Goal: Task Accomplishment & Management: Manage account settings

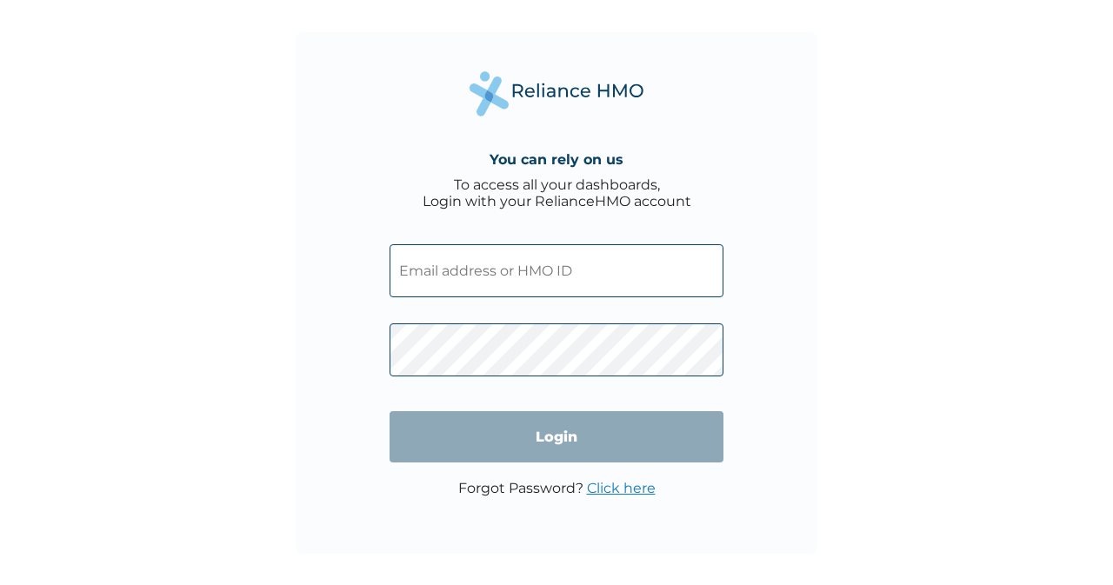
drag, startPoint x: 0, startPoint y: 0, endPoint x: 501, endPoint y: 274, distance: 570.6
click at [501, 274] on input "text" at bounding box center [556, 270] width 334 height 53
type input "[EMAIL_ADDRESS][DOMAIN_NAME]"
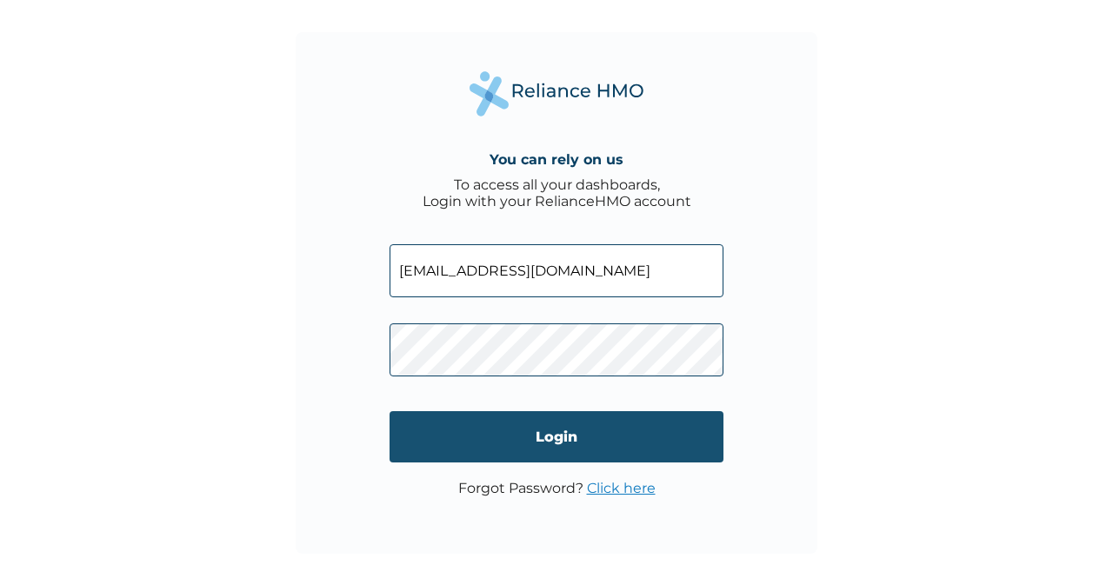
click at [578, 444] on input "Login" at bounding box center [556, 436] width 334 height 51
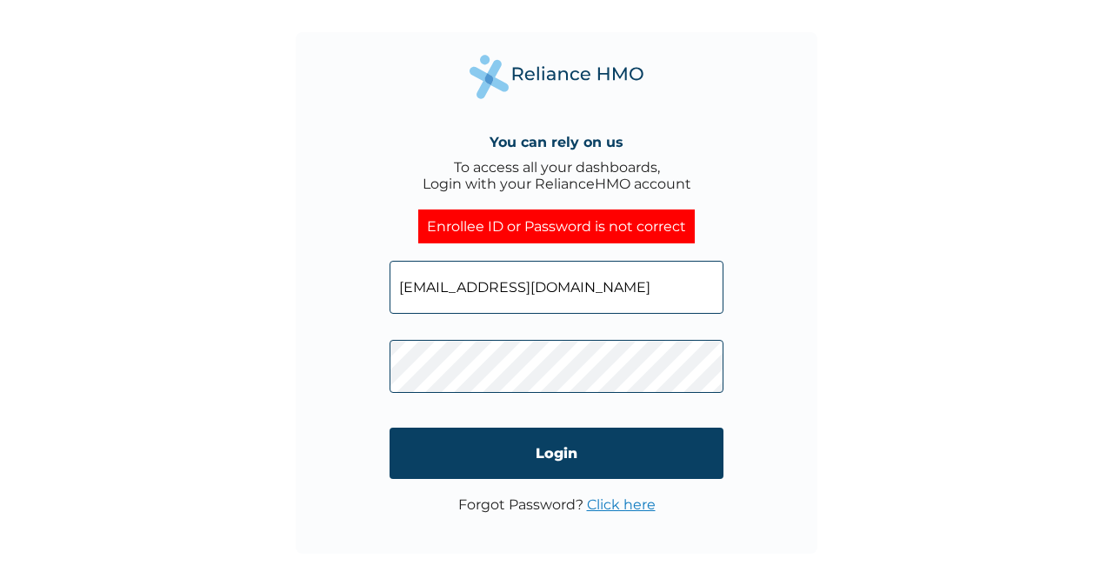
click at [614, 508] on link "Click here" at bounding box center [621, 504] width 69 height 17
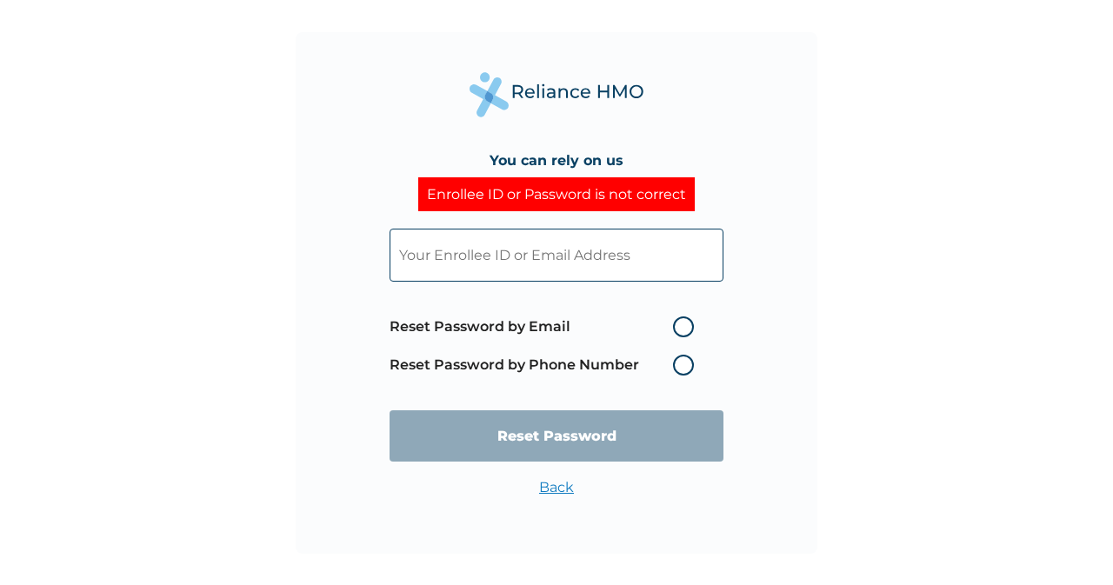
click at [689, 325] on label "Reset Password by Email" at bounding box center [545, 326] width 313 height 21
click at [676, 325] on input "Reset Password by Email" at bounding box center [662, 327] width 28 height 28
radio input "true"
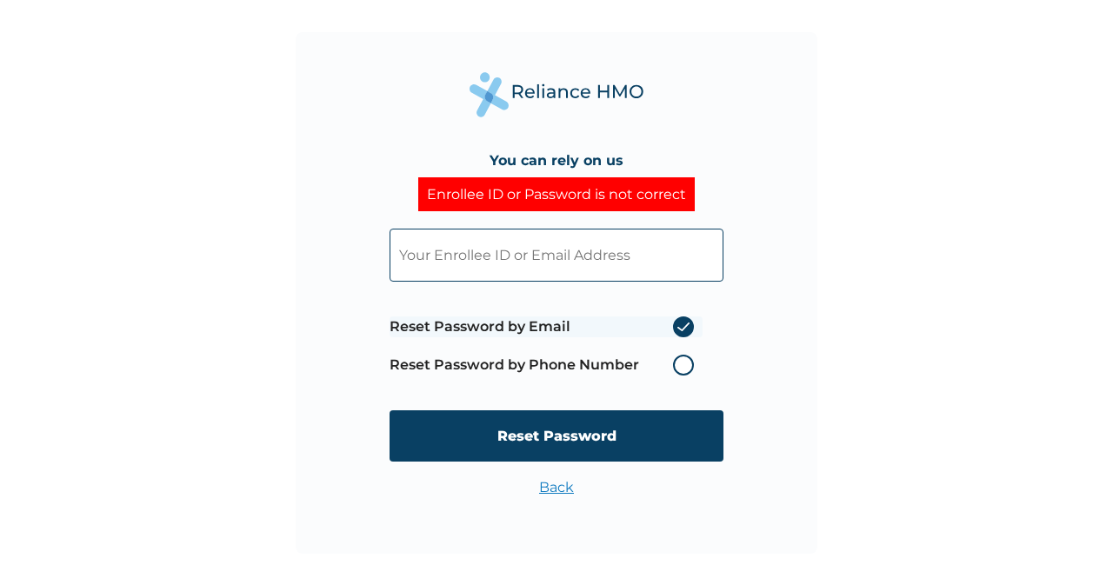
click at [625, 251] on input "text" at bounding box center [556, 255] width 334 height 53
type input "medician001@gmail.com"
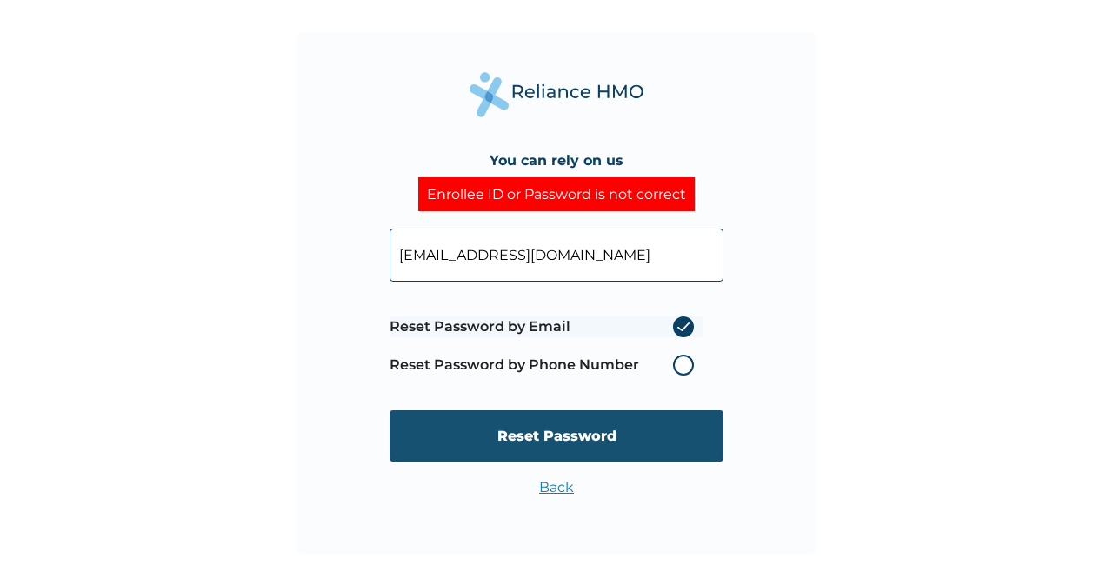
click at [652, 439] on input "Reset Password" at bounding box center [556, 435] width 334 height 51
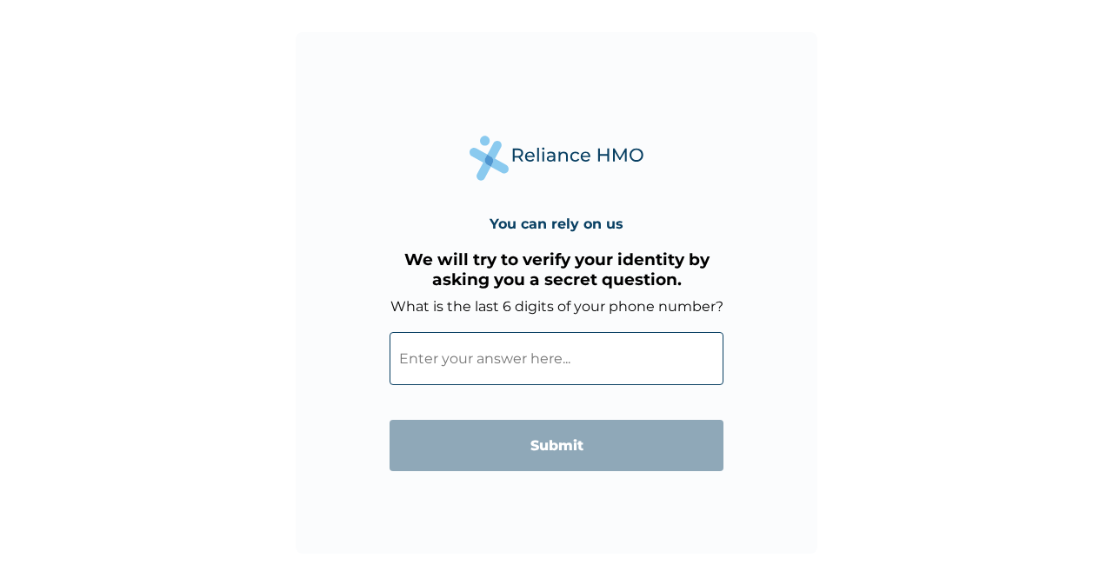
click at [507, 364] on input "What is the last 6 digits of your phone number?" at bounding box center [556, 358] width 334 height 53
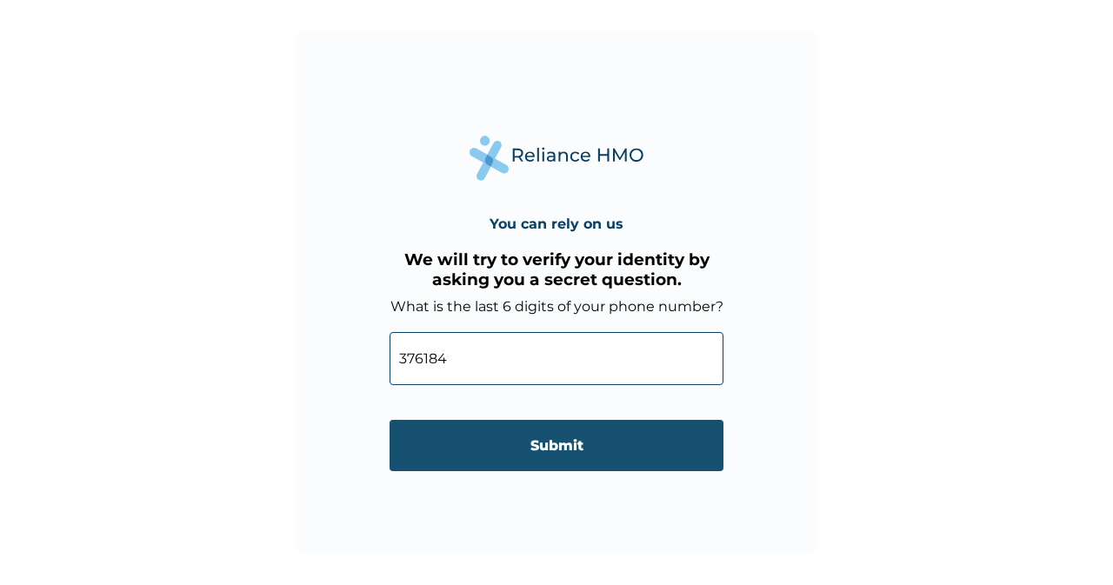
type input "376184"
click at [541, 451] on input "Submit" at bounding box center [556, 445] width 334 height 51
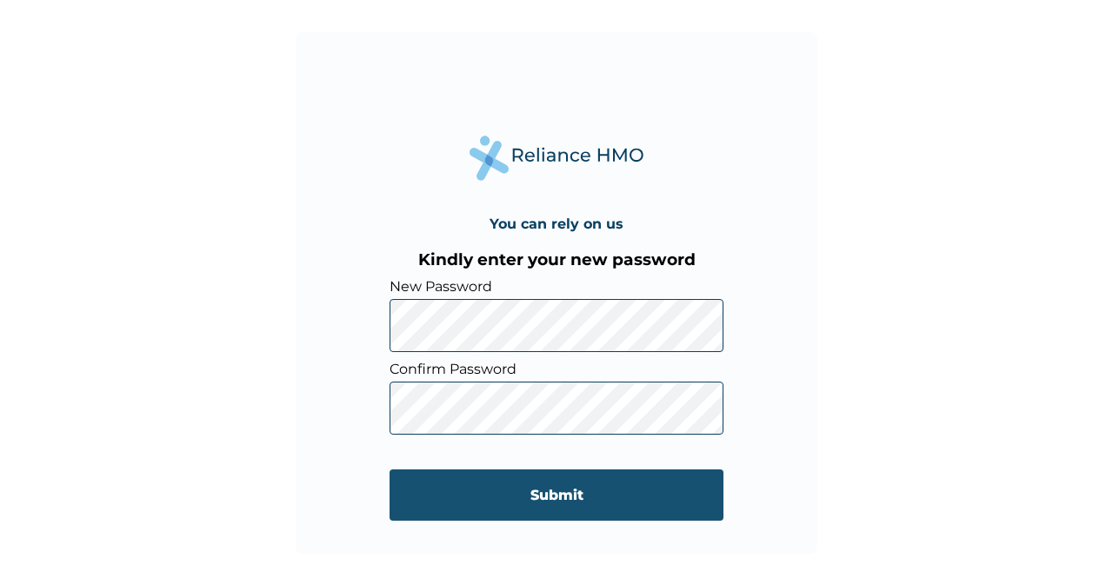
click at [713, 497] on input "Submit" at bounding box center [556, 494] width 334 height 51
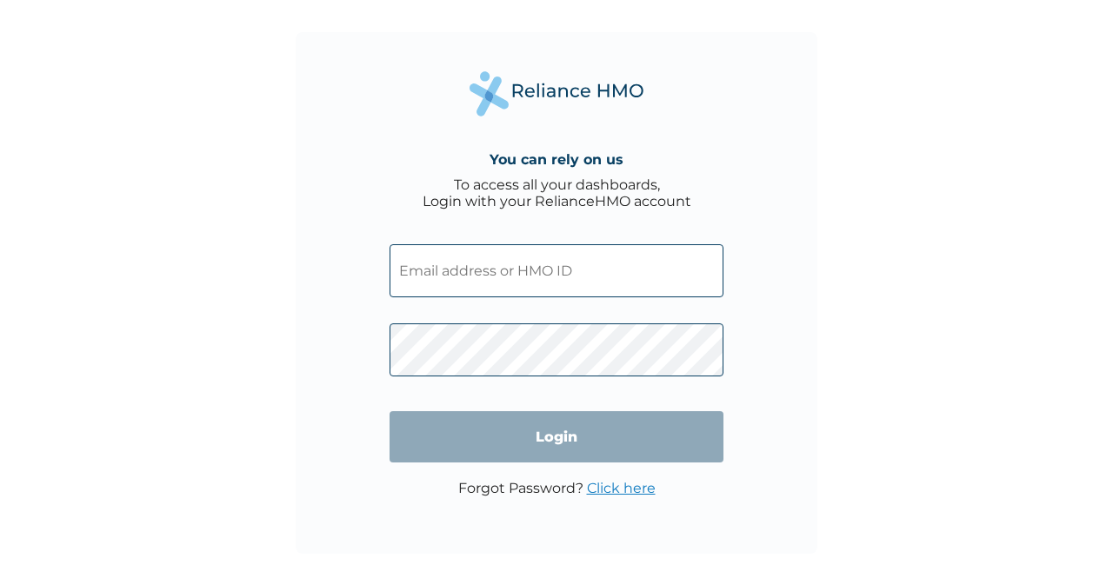
type input "medician001@gmail.com"
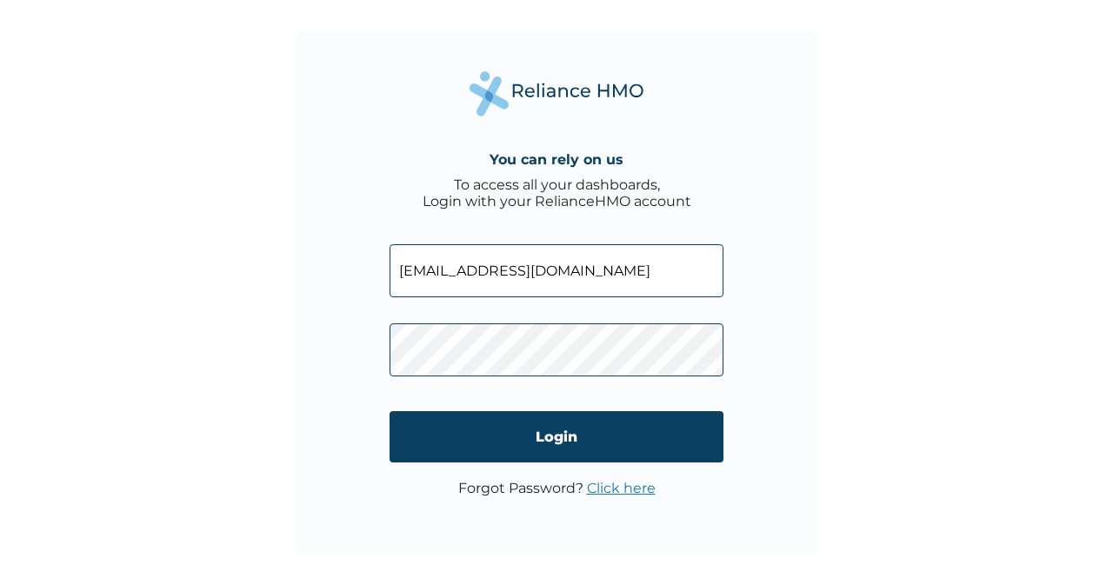
click at [360, 390] on div "You can rely on us To access all your dashboards, Login with your RelianceHMO a…" at bounding box center [556, 292] width 521 height 521
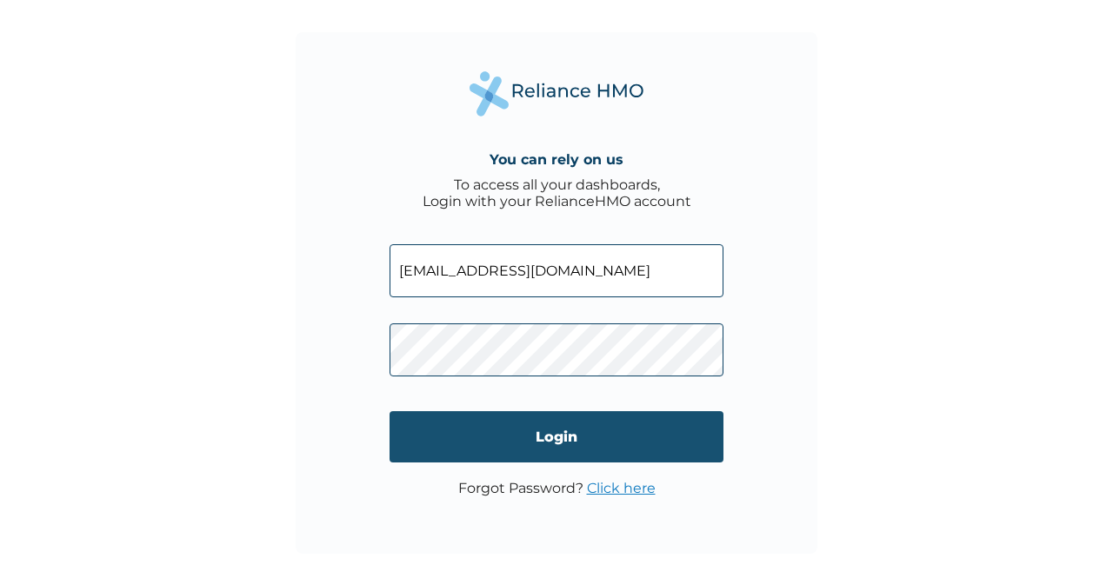
click at [504, 422] on input "Login" at bounding box center [556, 436] width 334 height 51
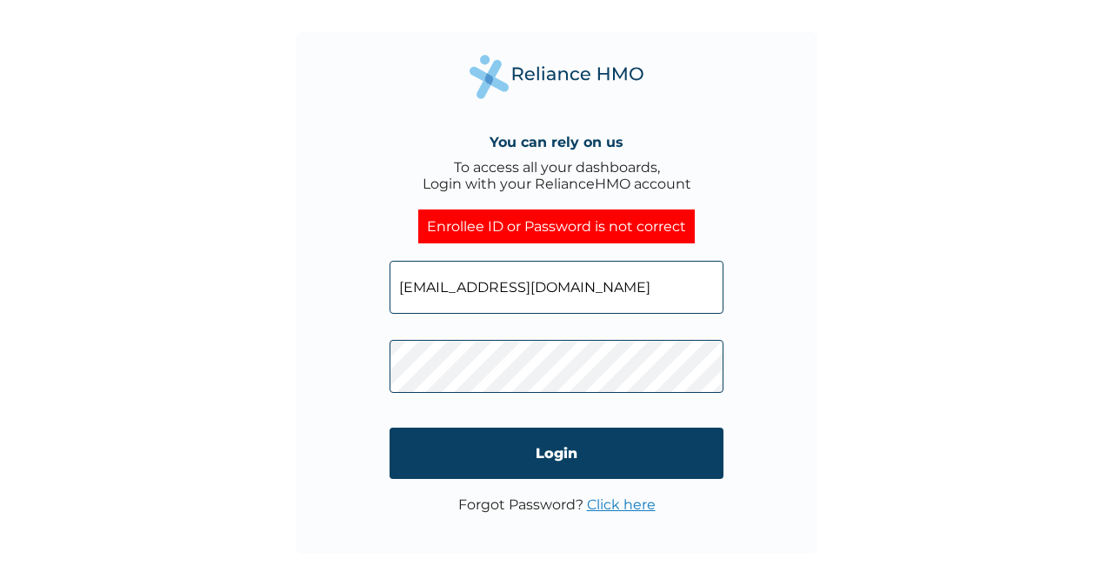
click at [377, 361] on div "You can rely on us To access all your dashboards, Login with your RelianceHMO a…" at bounding box center [556, 292] width 521 height 521
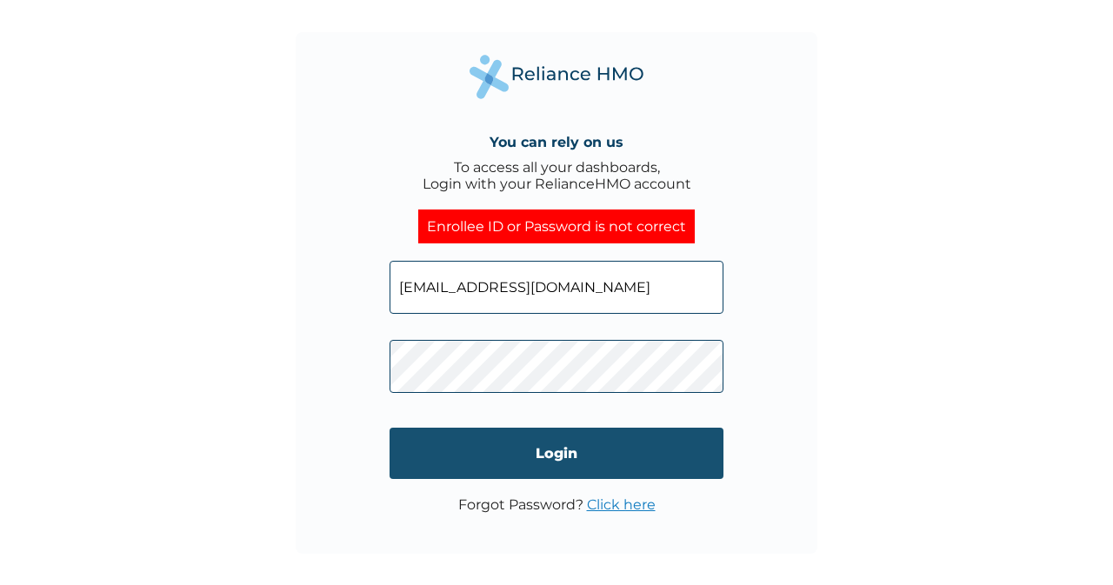
click at [444, 451] on input "Login" at bounding box center [556, 453] width 334 height 51
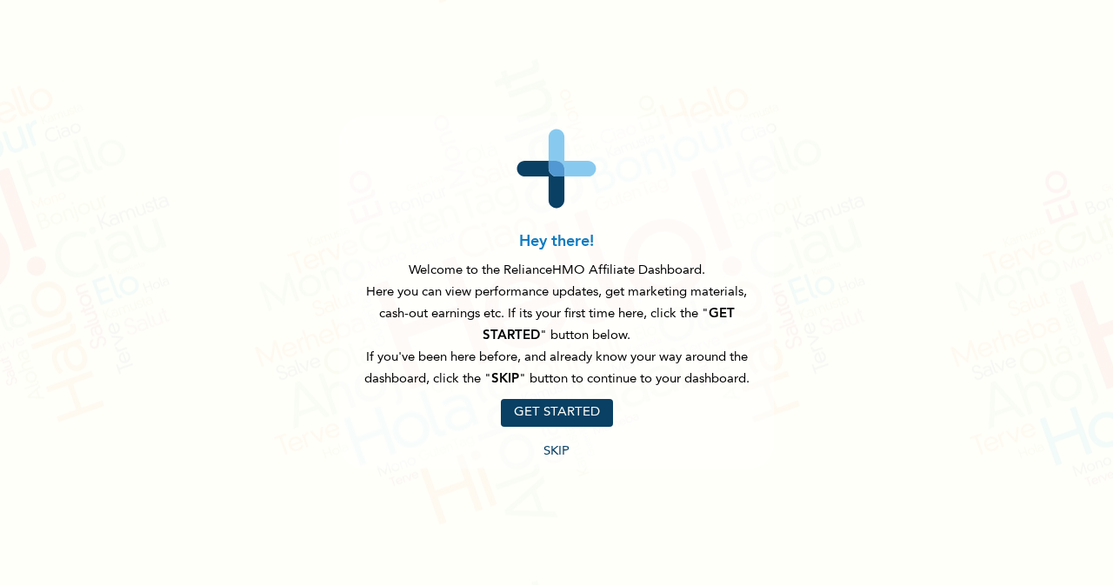
click at [562, 451] on button "SKIP" at bounding box center [556, 452] width 26 height 16
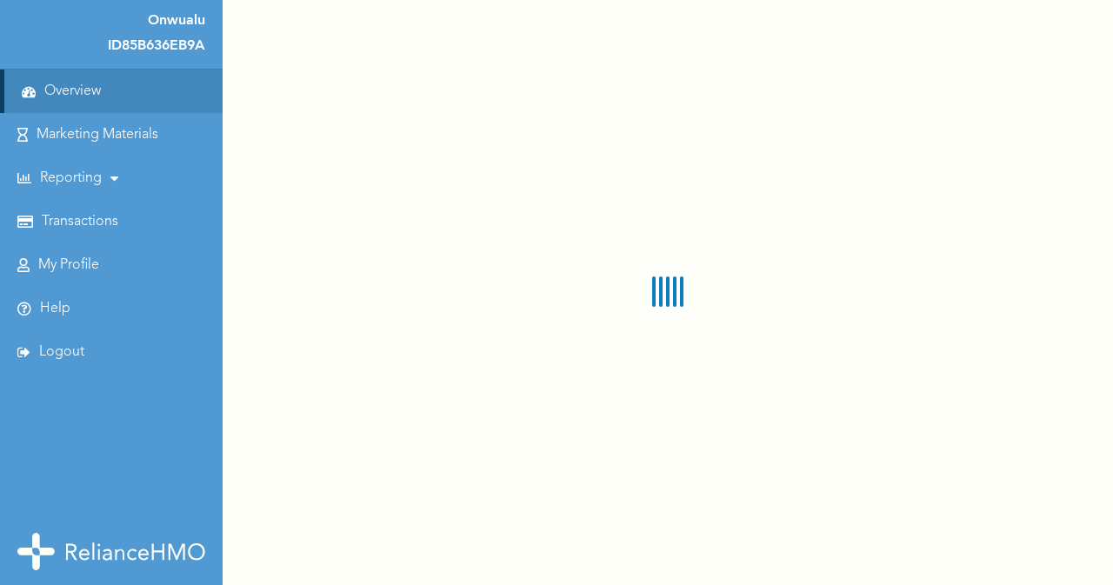
click at [143, 143] on link "Marketing Materials" at bounding box center [98, 135] width 122 height 17
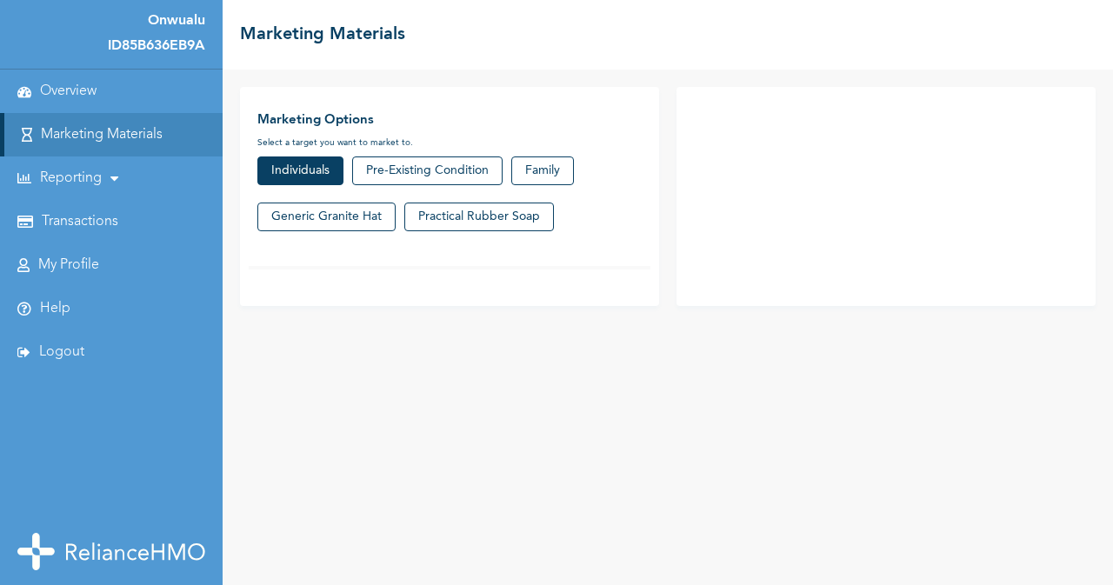
click at [281, 170] on button "Individuals" at bounding box center [300, 170] width 86 height 29
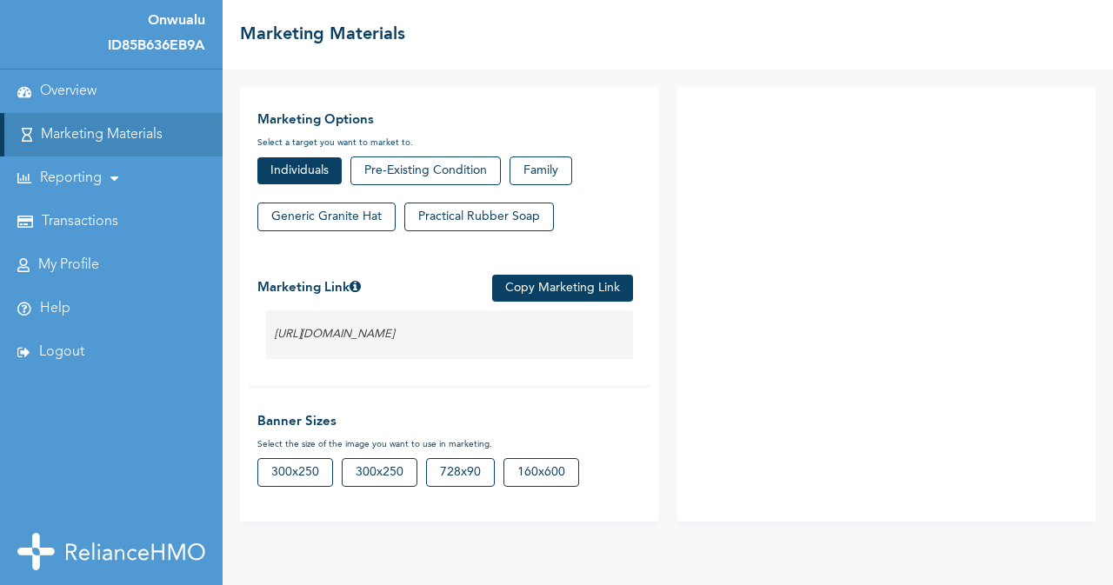
click at [63, 262] on link "My Profile" at bounding box center [68, 265] width 61 height 17
select select "6"
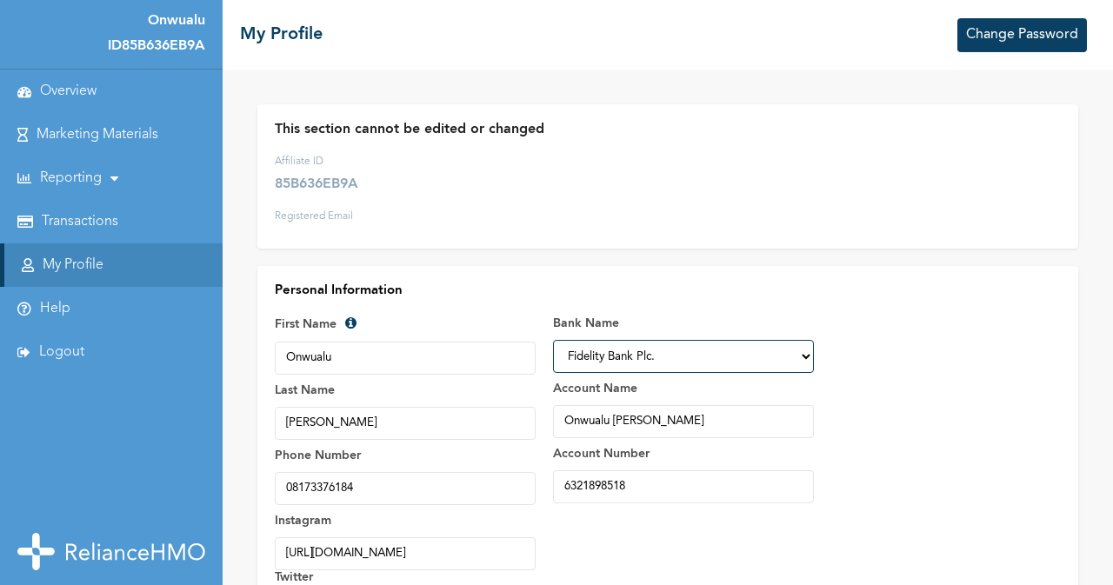
scroll to position [87, 0]
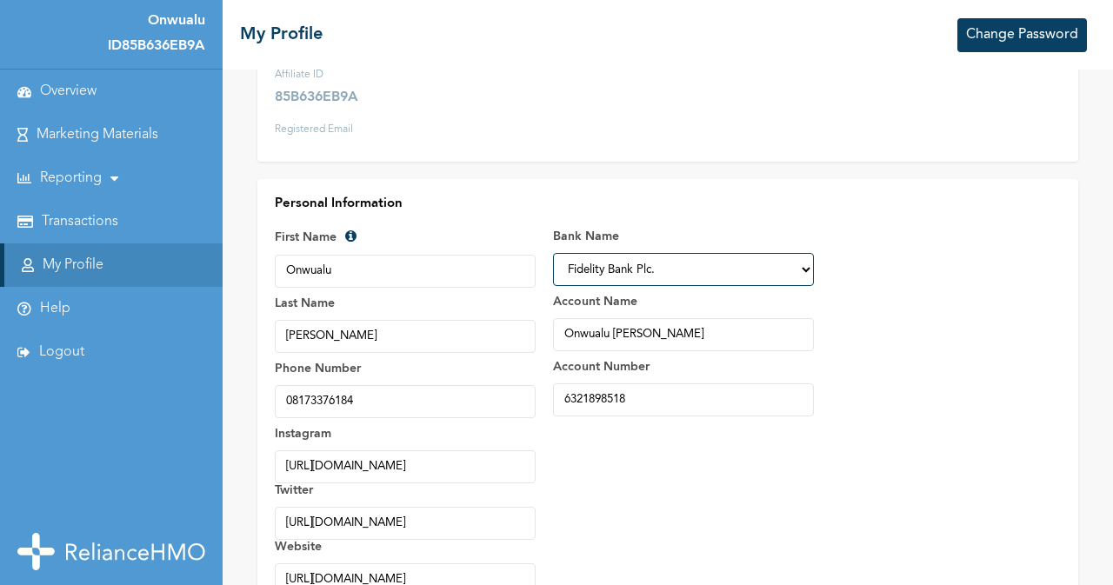
drag, startPoint x: 370, startPoint y: 392, endPoint x: 274, endPoint y: 402, distance: 96.9
click at [275, 402] on input "08173376184" at bounding box center [405, 401] width 261 height 33
type input "09035872296"
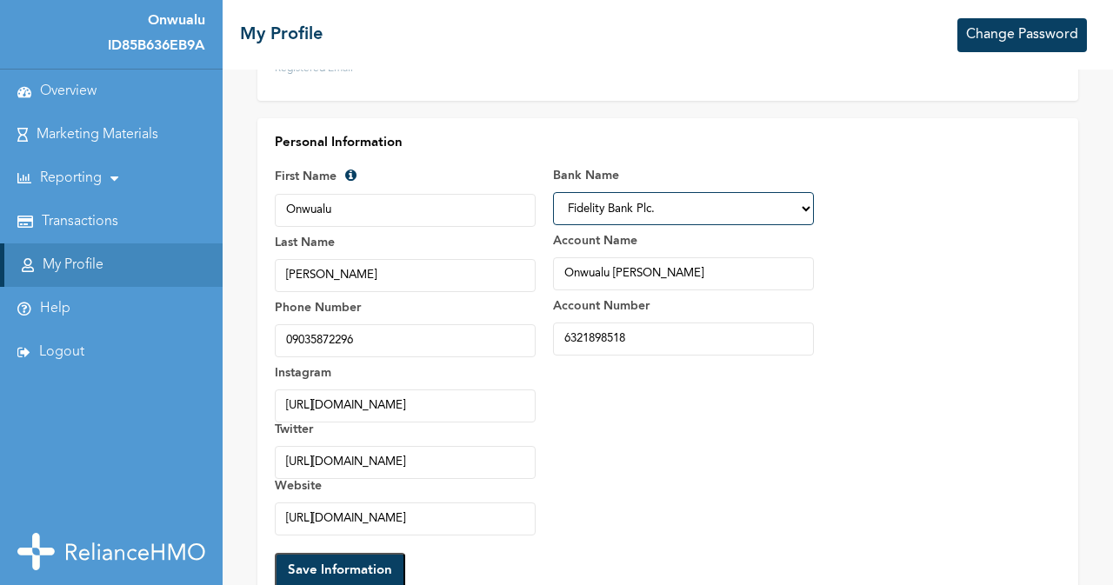
drag, startPoint x: 412, startPoint y: 525, endPoint x: 325, endPoint y: 513, distance: 87.8
click at [325, 513] on input "Website" at bounding box center [405, 518] width 261 height 33
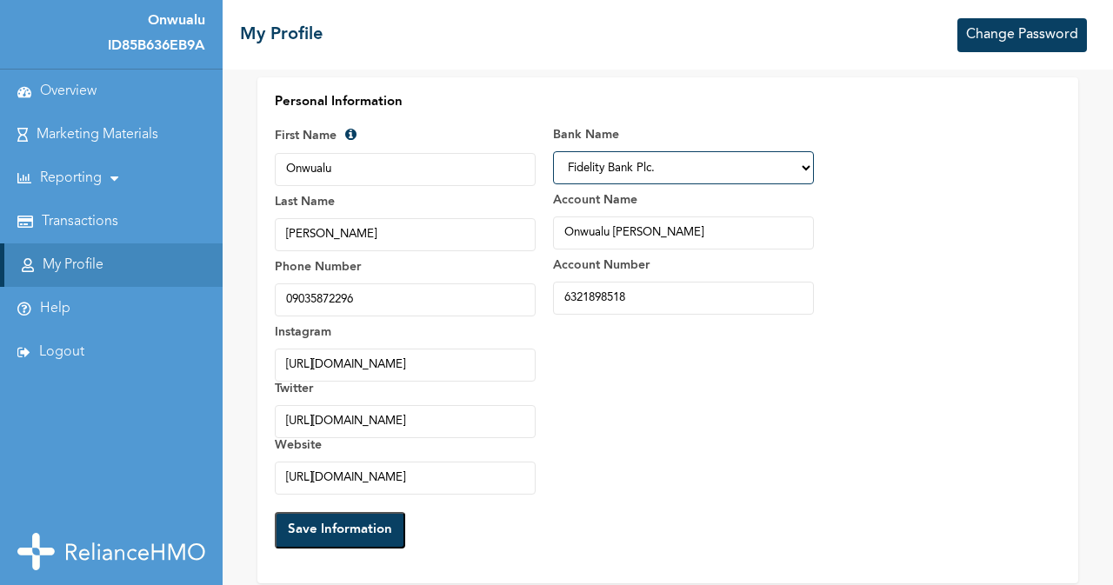
scroll to position [70, 0]
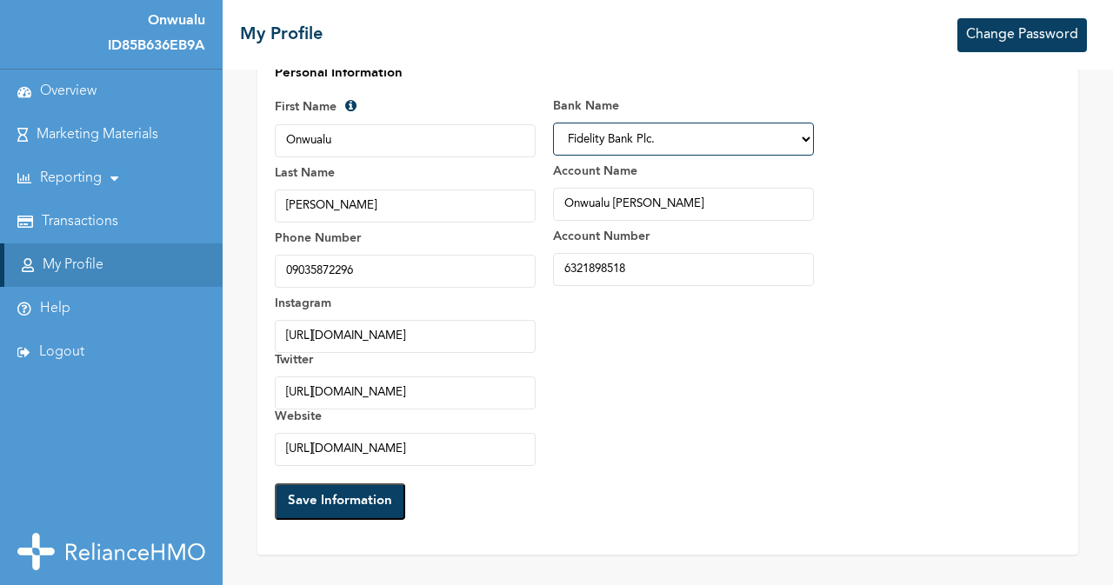
type input "https://medicianhealth.com"
click at [355, 493] on button "Save Information" at bounding box center [340, 501] width 130 height 37
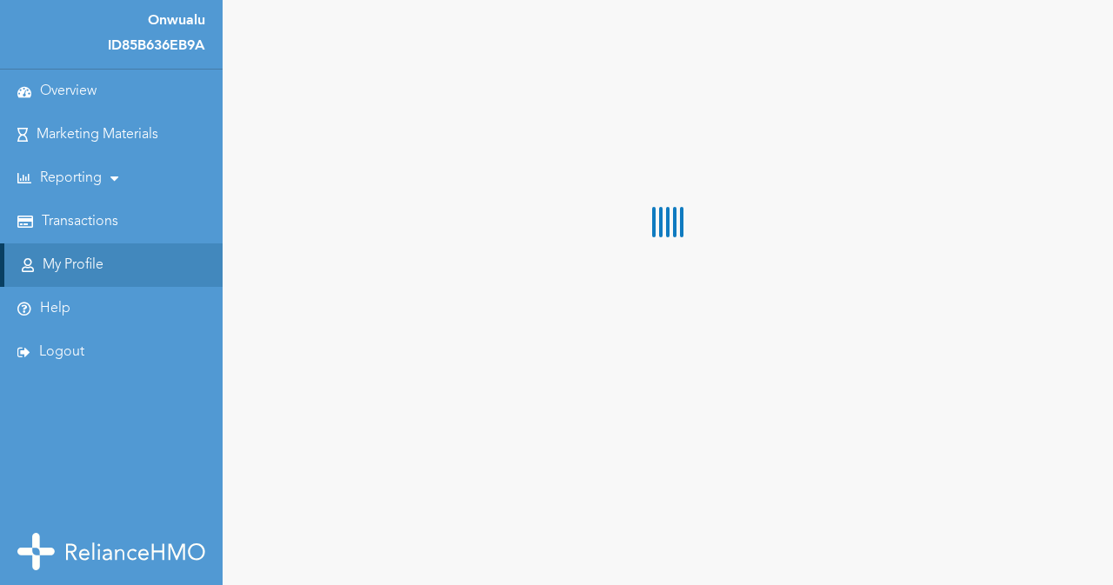
select select "6"
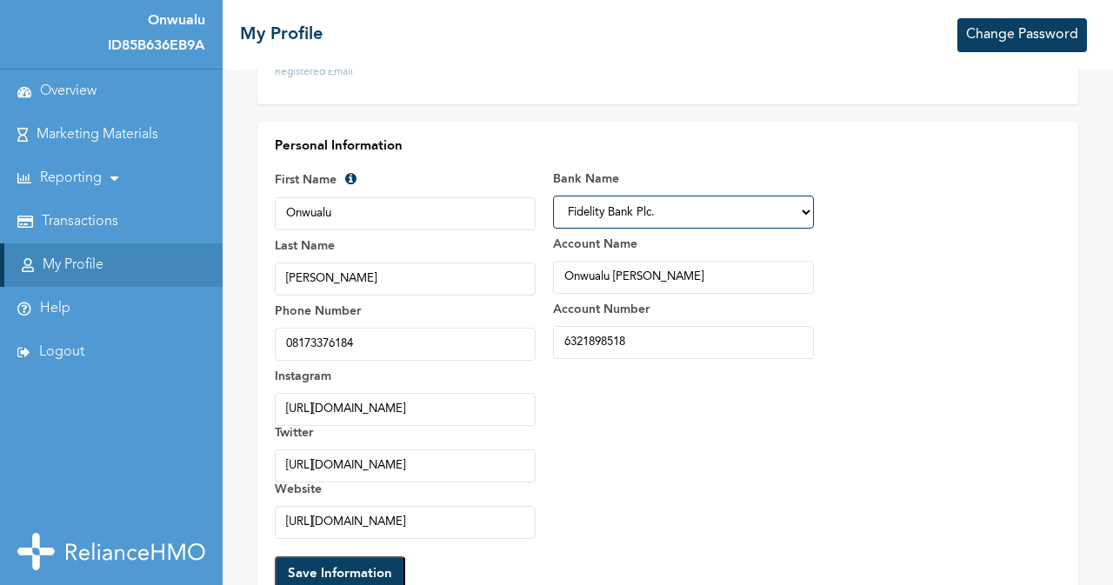
scroll to position [219, 0]
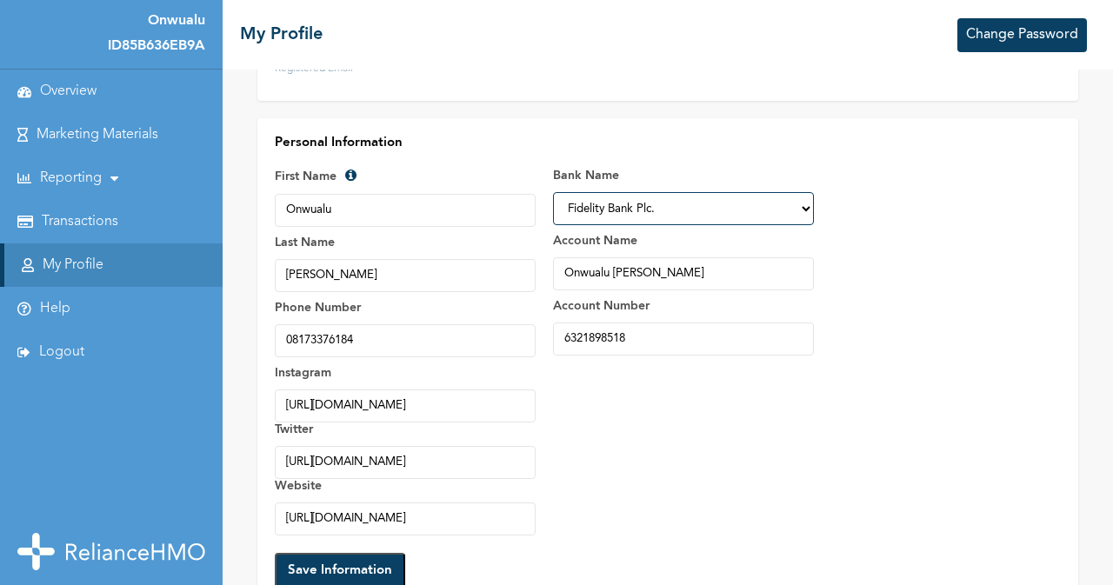
click at [102, 131] on link "Marketing Materials" at bounding box center [98, 135] width 122 height 17
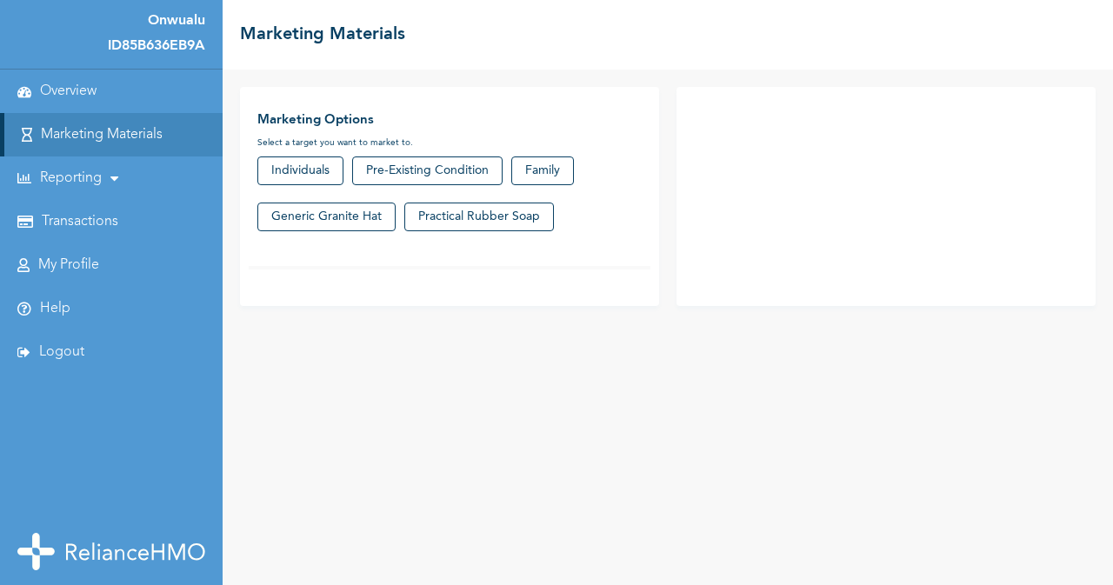
click at [81, 83] on link "Overview" at bounding box center [68, 91] width 56 height 17
